Goal: Information Seeking & Learning: Understand process/instructions

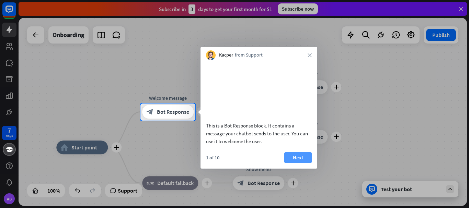
click at [301, 163] on button "Next" at bounding box center [297, 157] width 27 height 11
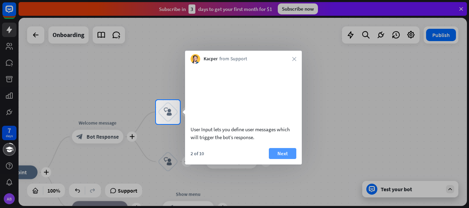
click at [288, 159] on button "Next" at bounding box center [282, 153] width 27 height 11
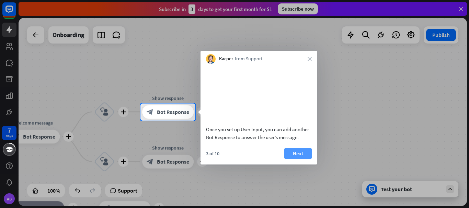
click at [293, 159] on button "Next" at bounding box center [297, 153] width 27 height 11
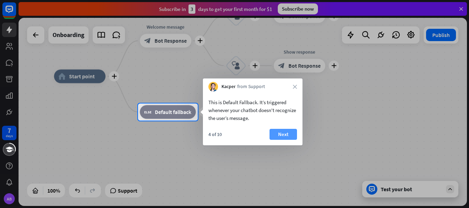
click at [288, 137] on button "Next" at bounding box center [282, 134] width 27 height 11
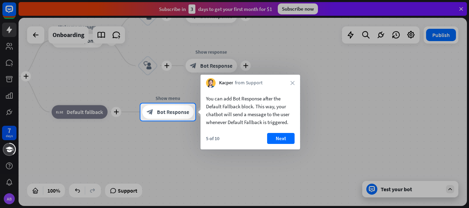
click at [288, 137] on button "Next" at bounding box center [280, 138] width 27 height 11
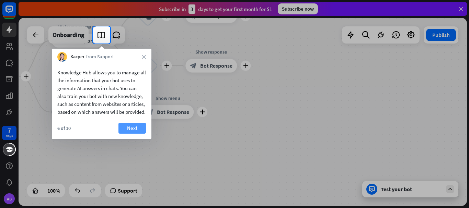
click at [131, 134] on button "Next" at bounding box center [131, 128] width 27 height 11
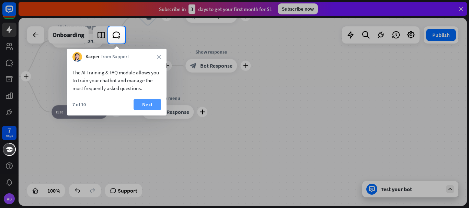
click at [153, 107] on button "Next" at bounding box center [146, 104] width 27 height 11
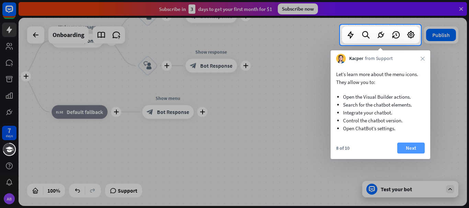
click at [408, 147] on button "Next" at bounding box center [410, 148] width 27 height 11
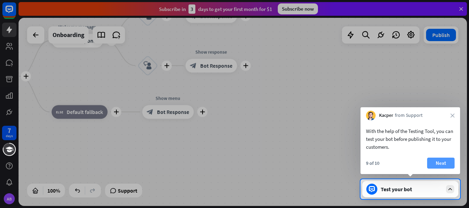
click at [439, 161] on button "Next" at bounding box center [440, 163] width 27 height 11
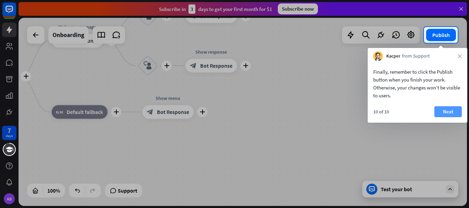
click at [449, 113] on button "Next" at bounding box center [447, 111] width 27 height 11
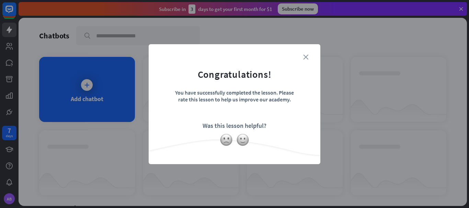
click at [306, 59] on icon "close" at bounding box center [305, 57] width 5 height 5
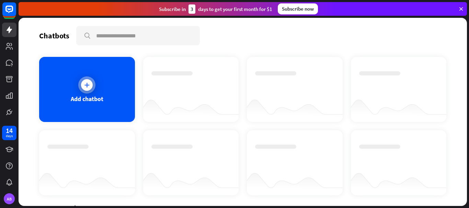
click at [91, 86] on div at bounding box center [87, 85] width 12 height 12
